Goal: Navigation & Orientation: Find specific page/section

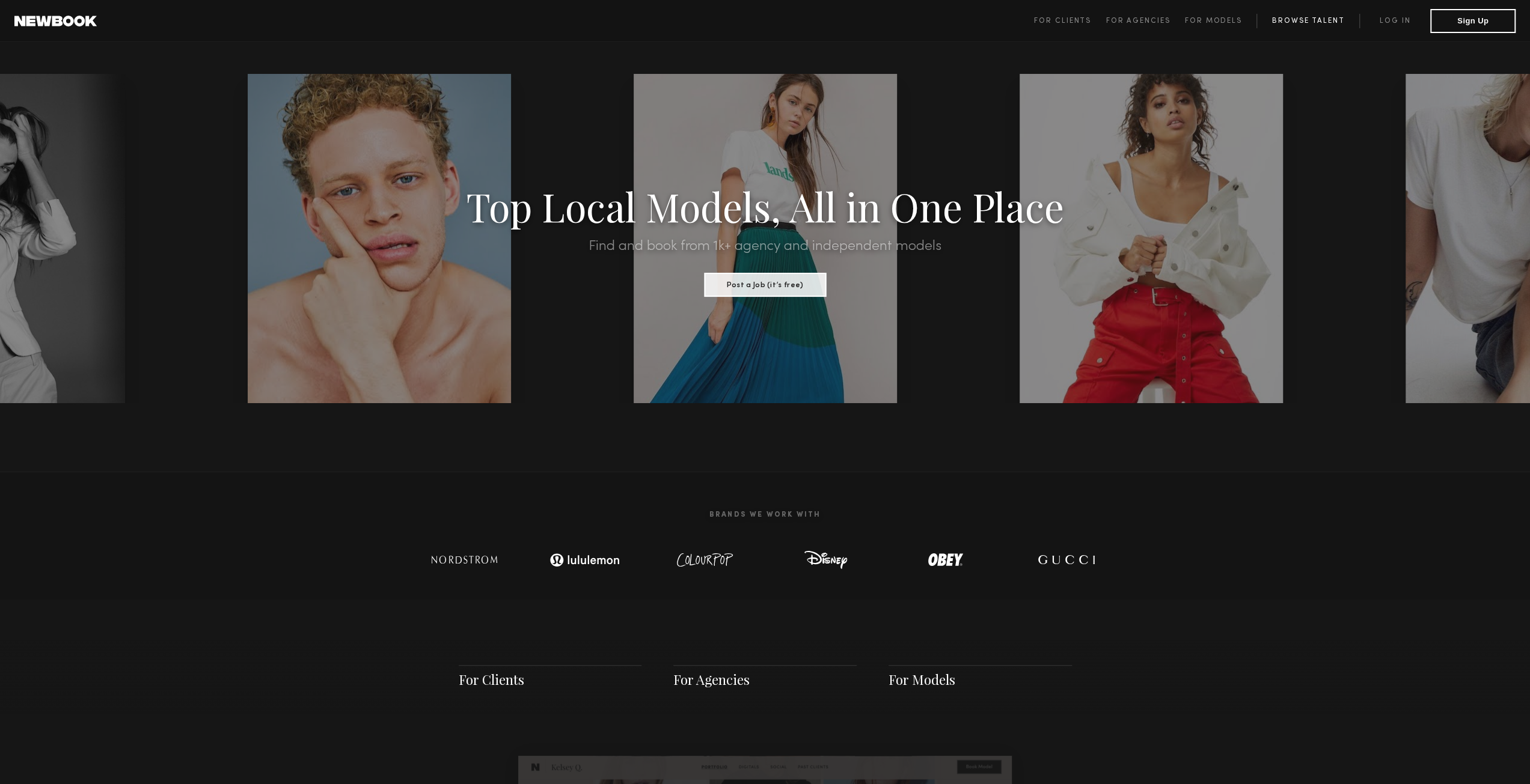
click at [1315, 21] on link "Browse Talent" at bounding box center [1308, 20] width 103 height 15
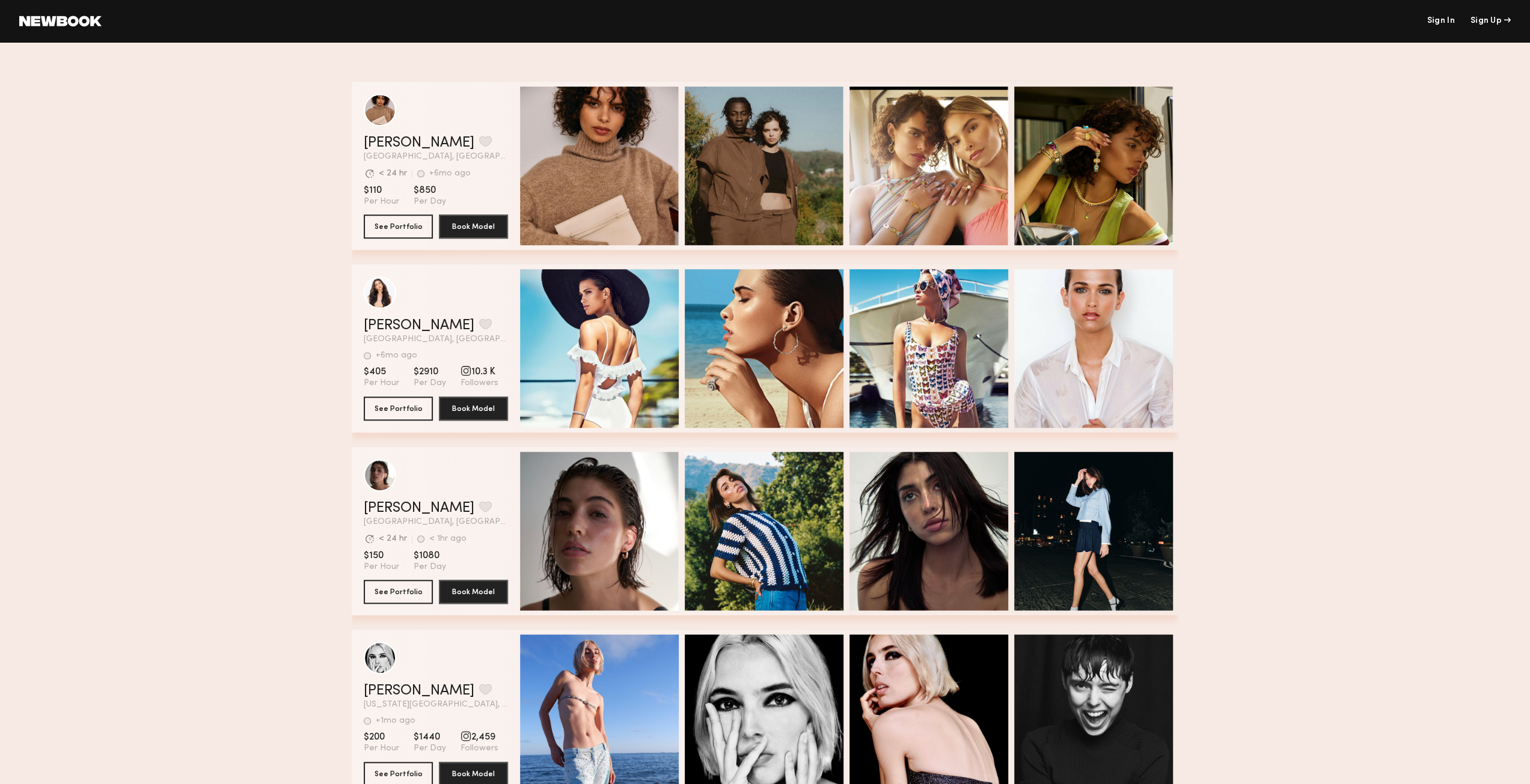
scroll to position [1261, 0]
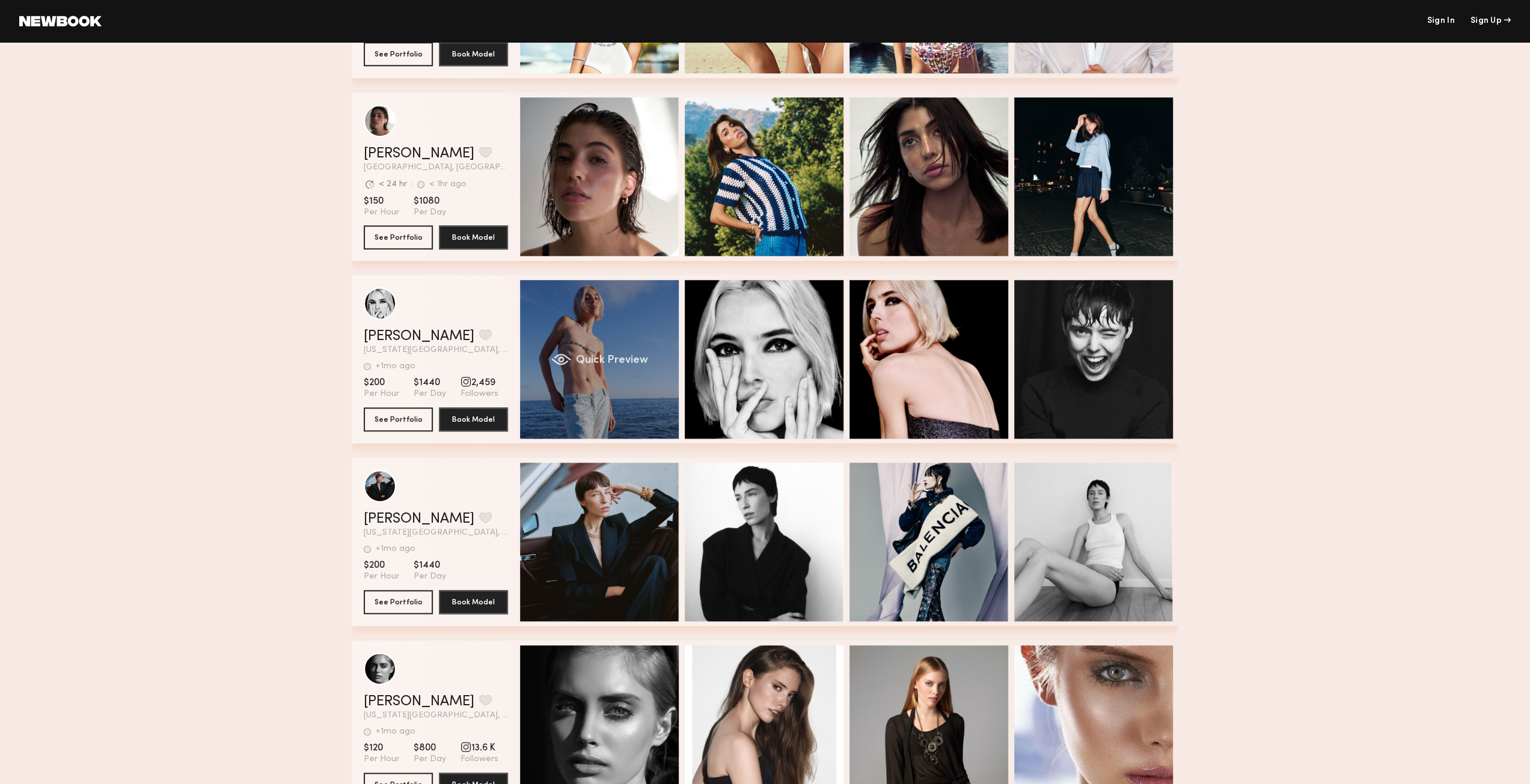
click at [583, 357] on span "Quick Preview" at bounding box center [612, 360] width 72 height 11
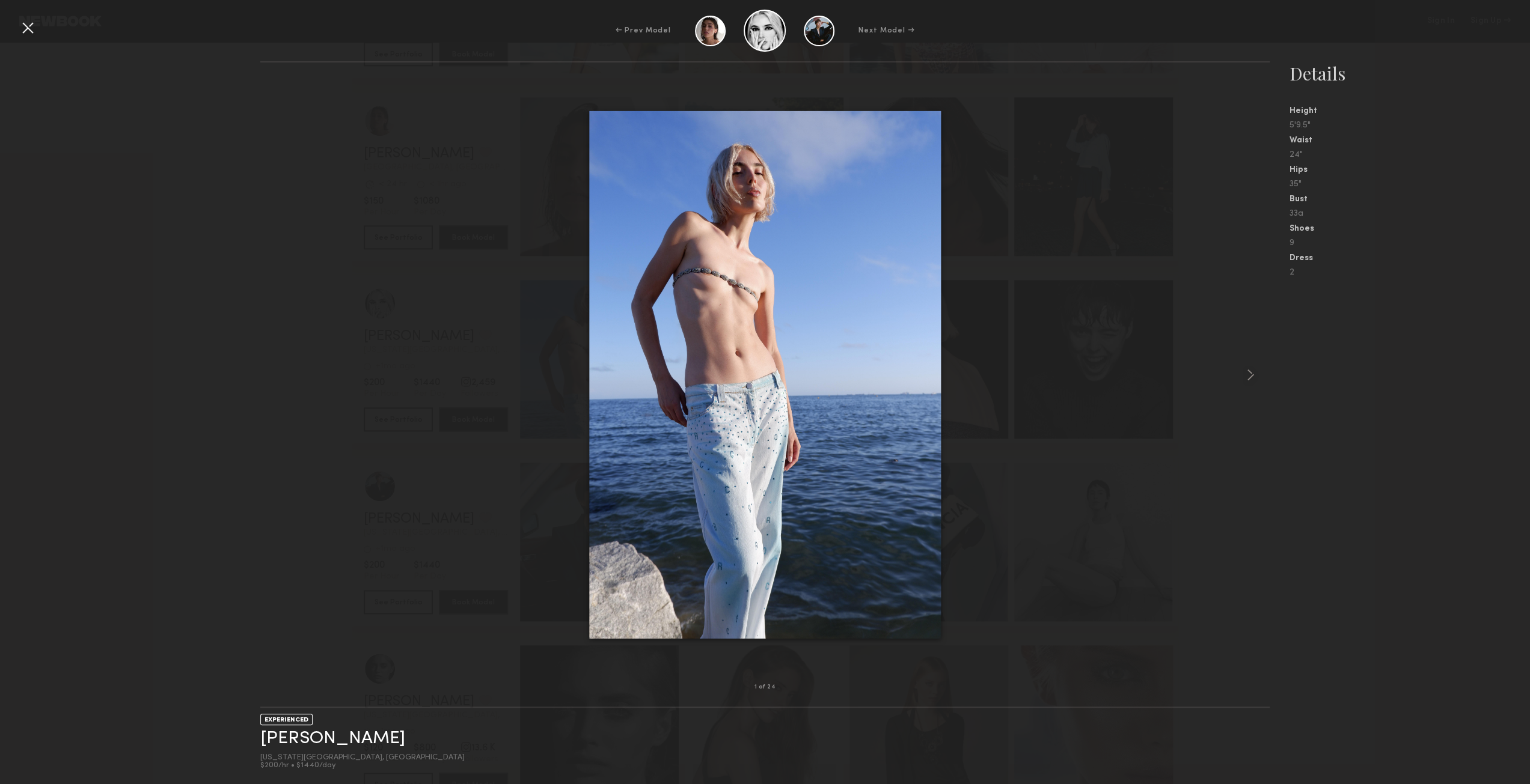
click at [349, 359] on div at bounding box center [765, 375] width 1010 height 586
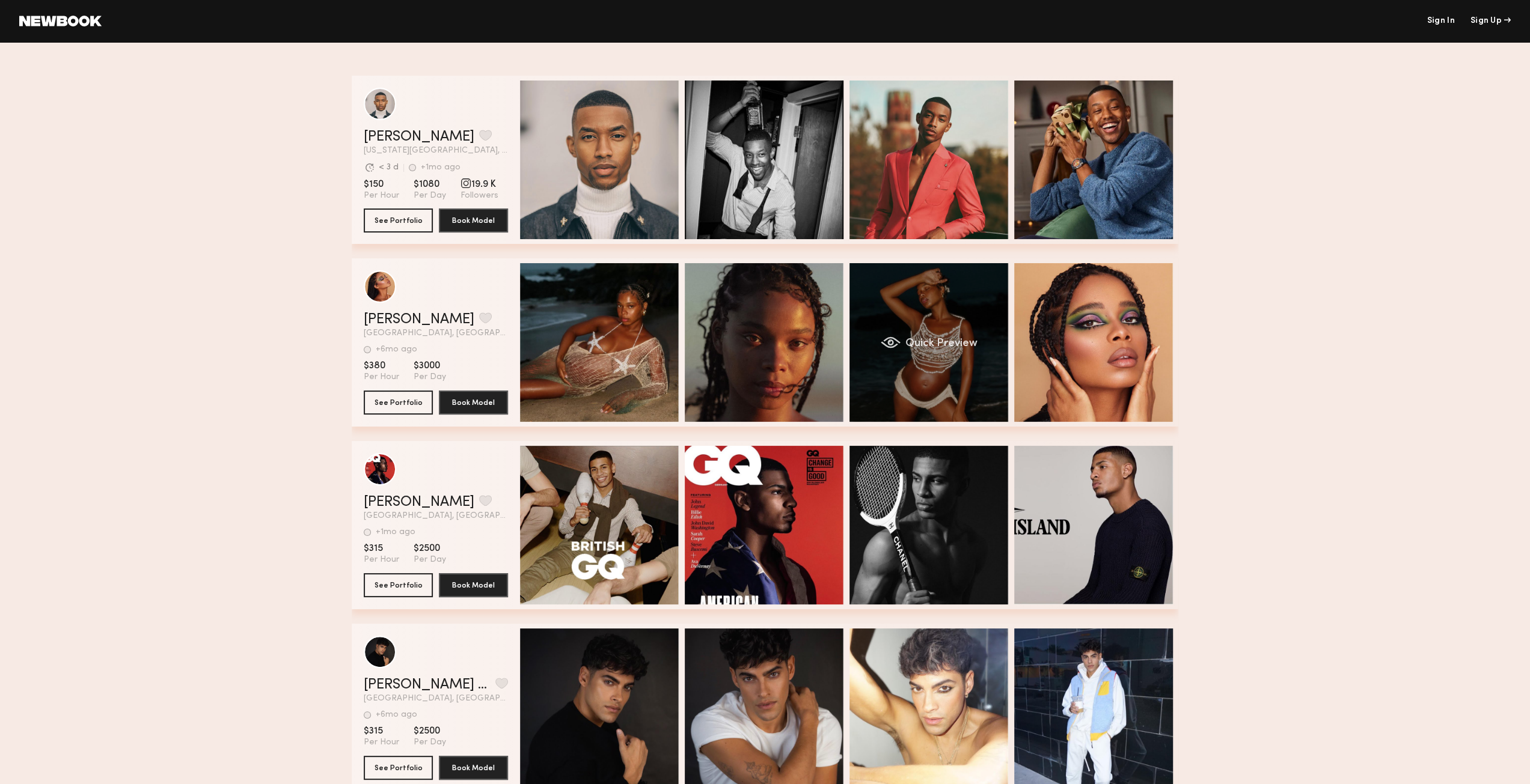
click at [929, 313] on div "Quick Preview" at bounding box center [928, 342] width 158 height 158
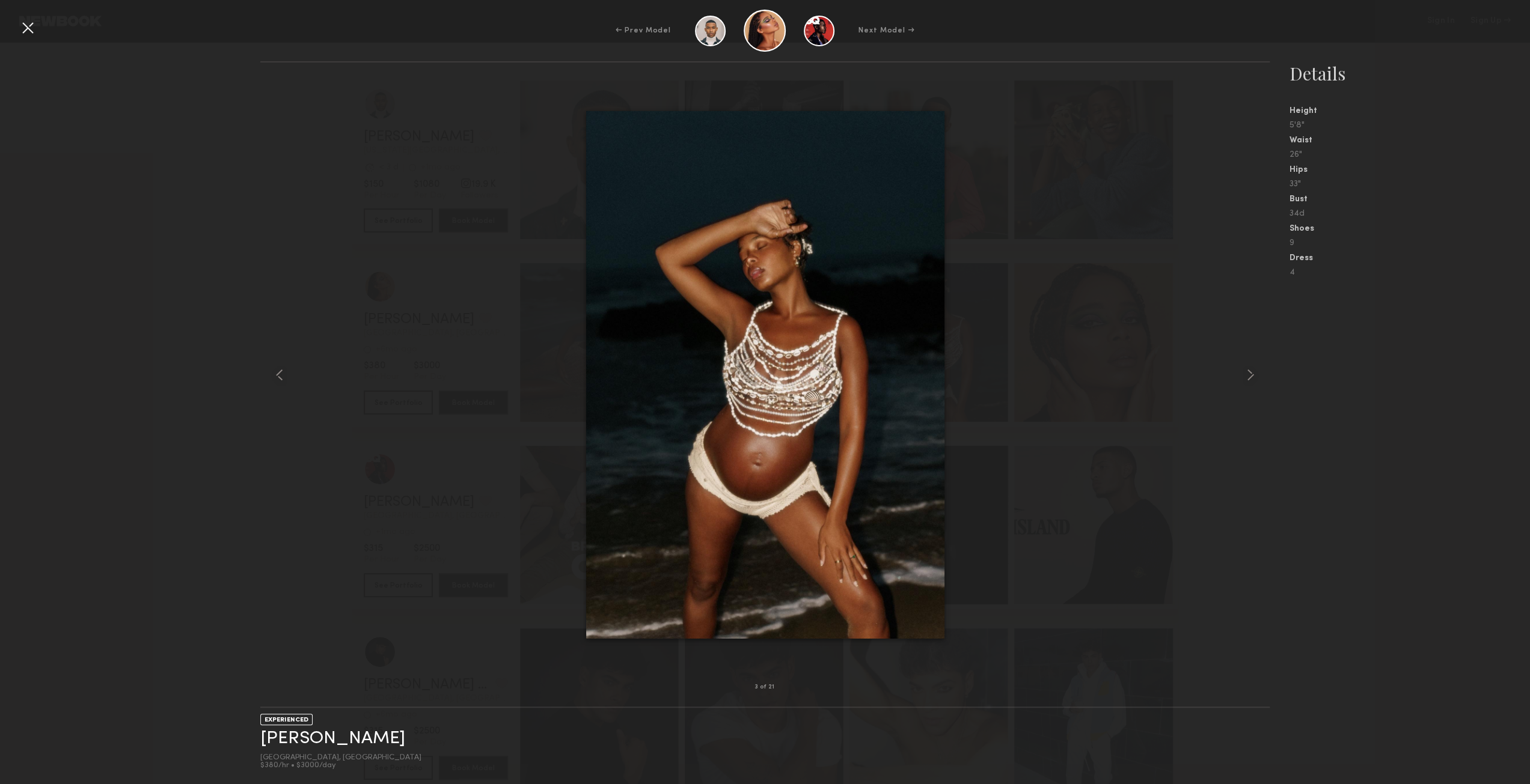
click at [34, 26] on div at bounding box center [28, 28] width 19 height 19
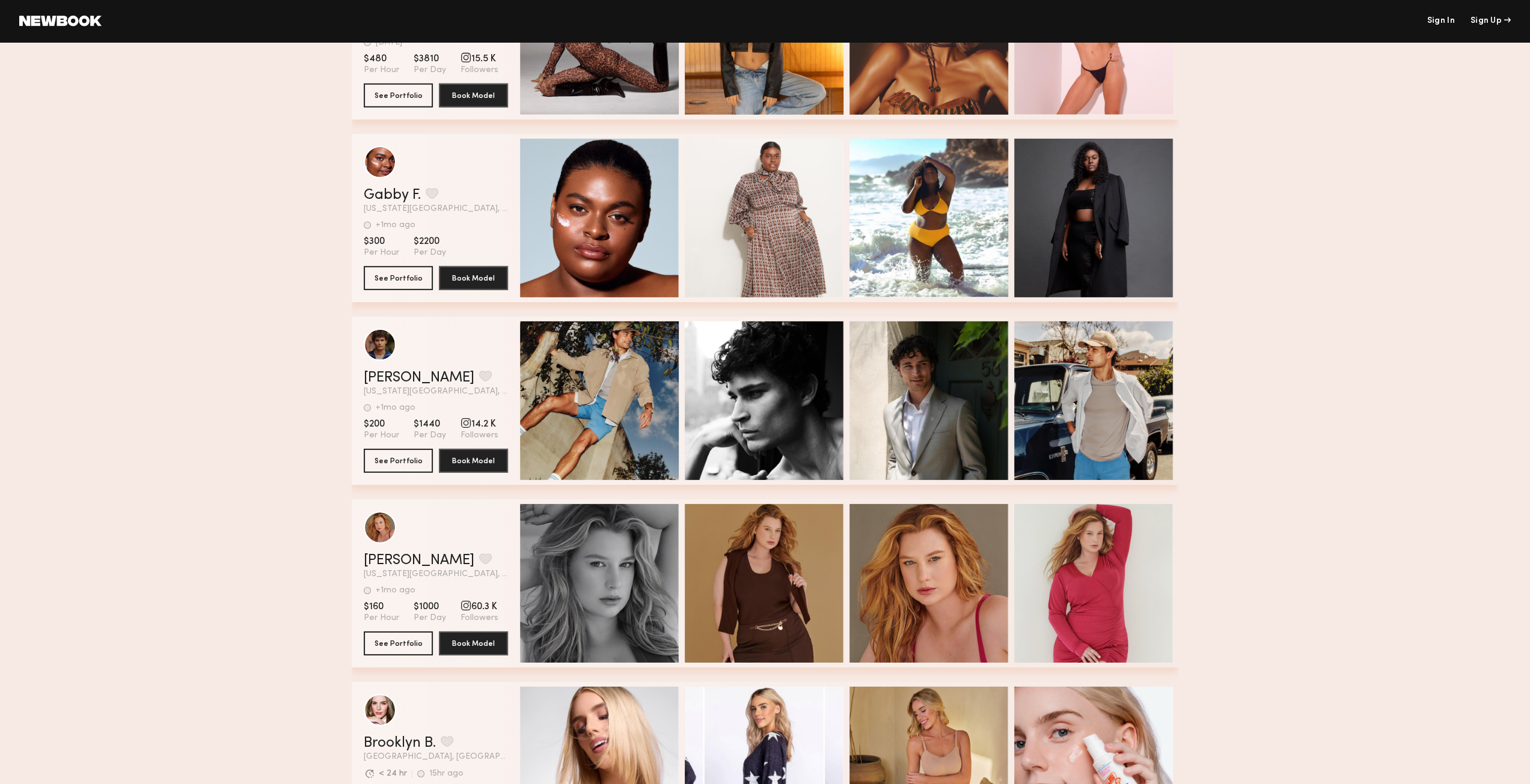
scroll to position [3725, 0]
